Goal: Find contact information: Find contact information

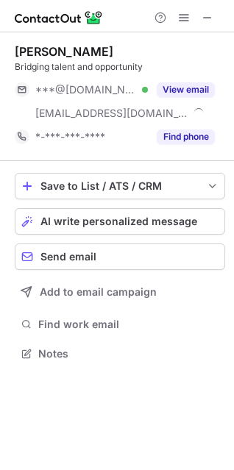
scroll to position [343, 234]
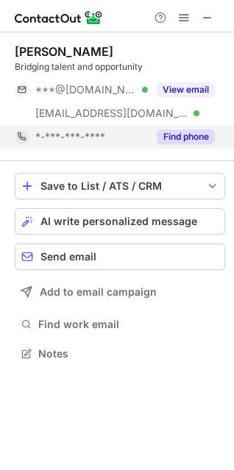
click at [198, 137] on button "Find phone" at bounding box center [186, 137] width 58 height 15
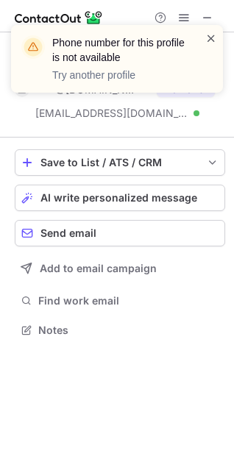
scroll to position [320, 234]
click at [205, 37] on span at bounding box center [211, 38] width 12 height 15
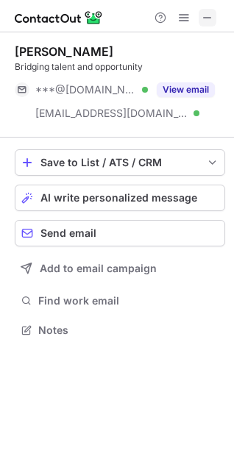
click at [202, 20] on span at bounding box center [208, 18] width 12 height 12
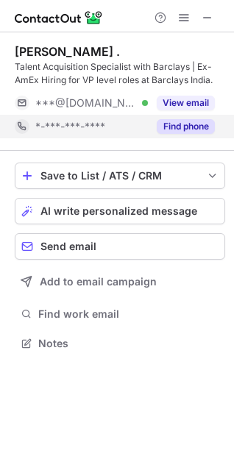
scroll to position [334, 234]
click at [188, 121] on button "Find phone" at bounding box center [186, 126] width 58 height 15
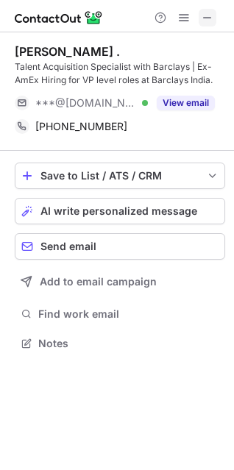
click at [214, 24] on button at bounding box center [208, 18] width 18 height 18
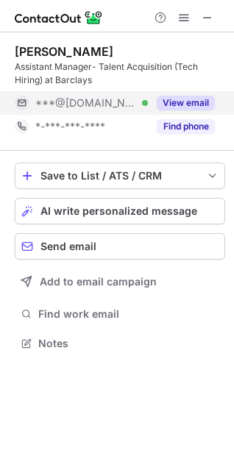
click at [166, 100] on button "View email" at bounding box center [186, 103] width 58 height 15
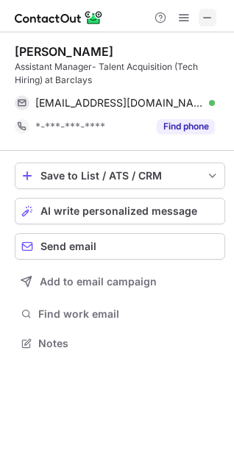
click at [202, 25] on div at bounding box center [117, 16] width 234 height 32
click at [202, 24] on span at bounding box center [208, 18] width 12 height 12
click at [214, 21] on button at bounding box center [208, 18] width 18 height 18
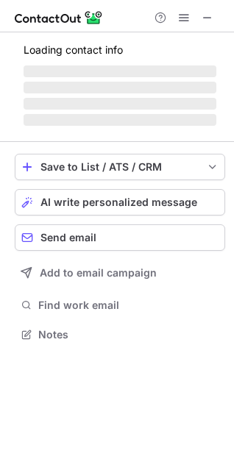
scroll to position [356, 234]
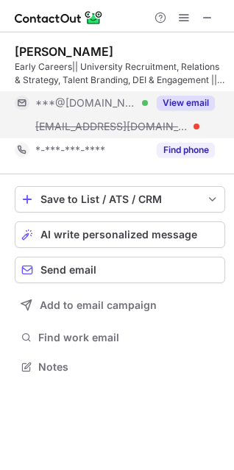
click at [194, 99] on button "View email" at bounding box center [186, 103] width 58 height 15
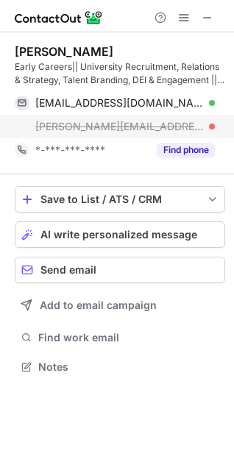
click at [106, 131] on span "[PERSON_NAME][EMAIL_ADDRESS][PERSON_NAME][DOMAIN_NAME]" at bounding box center [119, 126] width 169 height 13
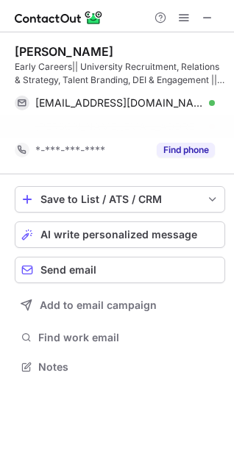
scroll to position [7, 7]
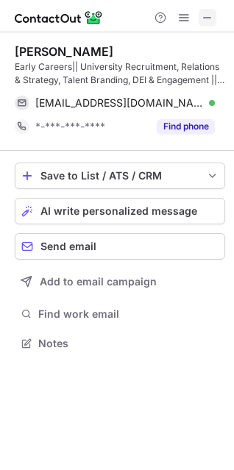
click at [213, 20] on span at bounding box center [208, 18] width 12 height 12
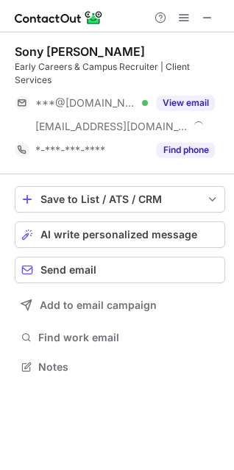
scroll to position [356, 234]
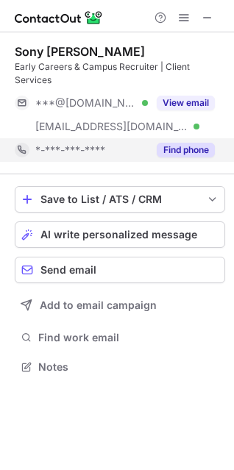
click at [189, 148] on button "Find phone" at bounding box center [186, 150] width 58 height 15
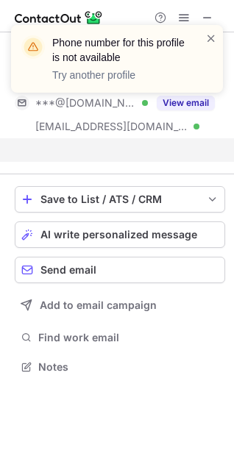
scroll to position [7, 7]
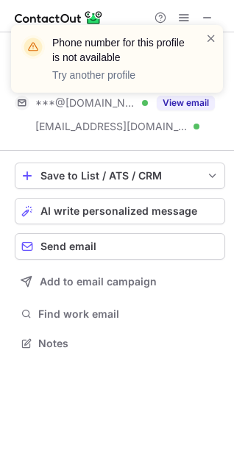
click at [215, 46] on div at bounding box center [211, 59] width 12 height 56
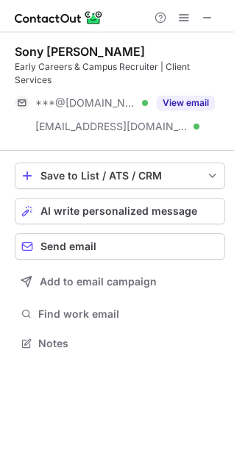
click at [211, 18] on span at bounding box center [208, 18] width 12 height 12
